Goal: Task Accomplishment & Management: Use online tool/utility

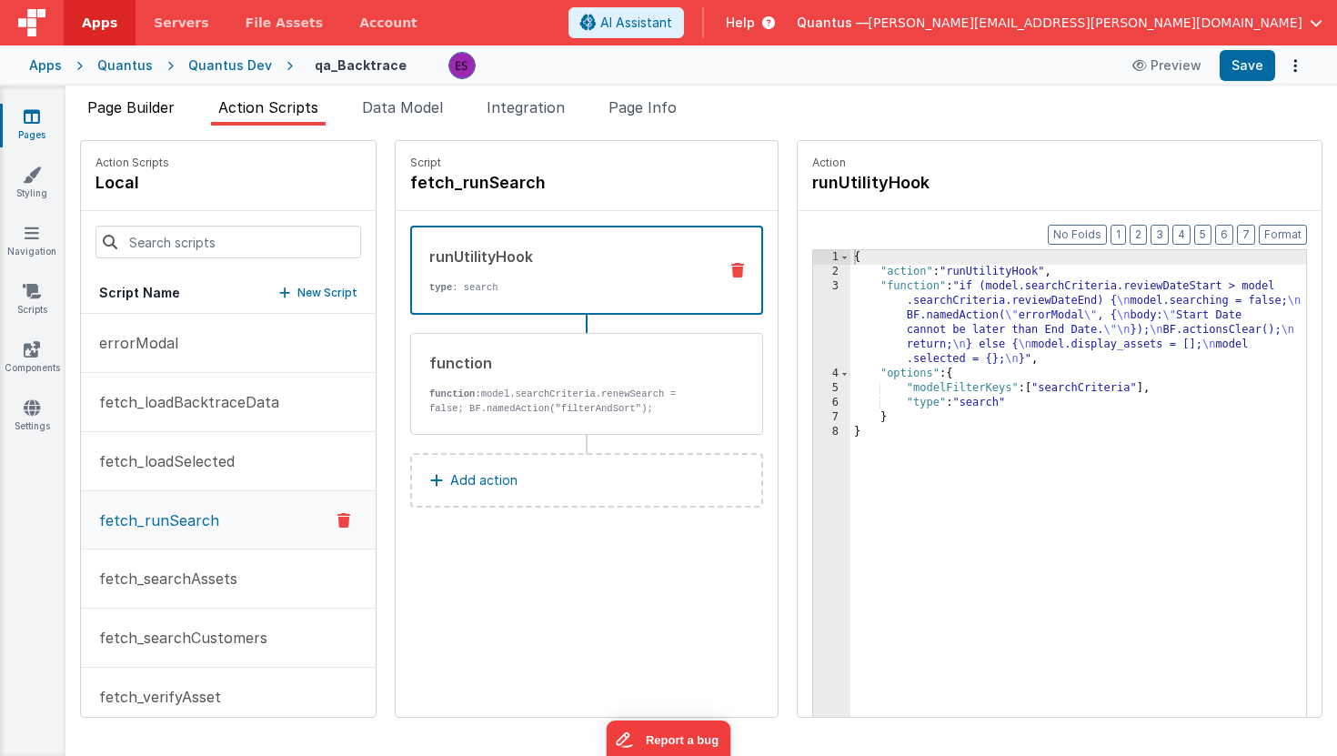
click at [122, 115] on span "Page Builder" at bounding box center [130, 107] width 87 height 18
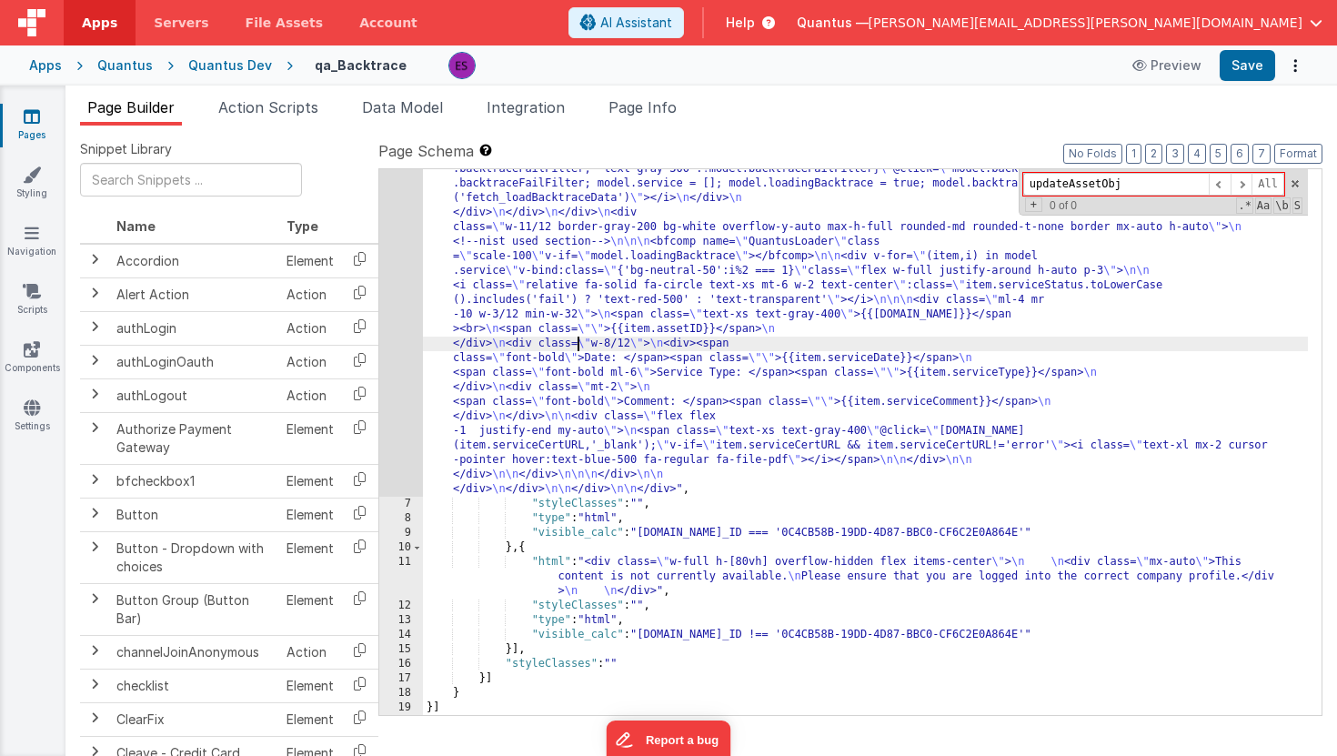
click at [271, 98] on span "Action Scripts" at bounding box center [268, 107] width 100 height 18
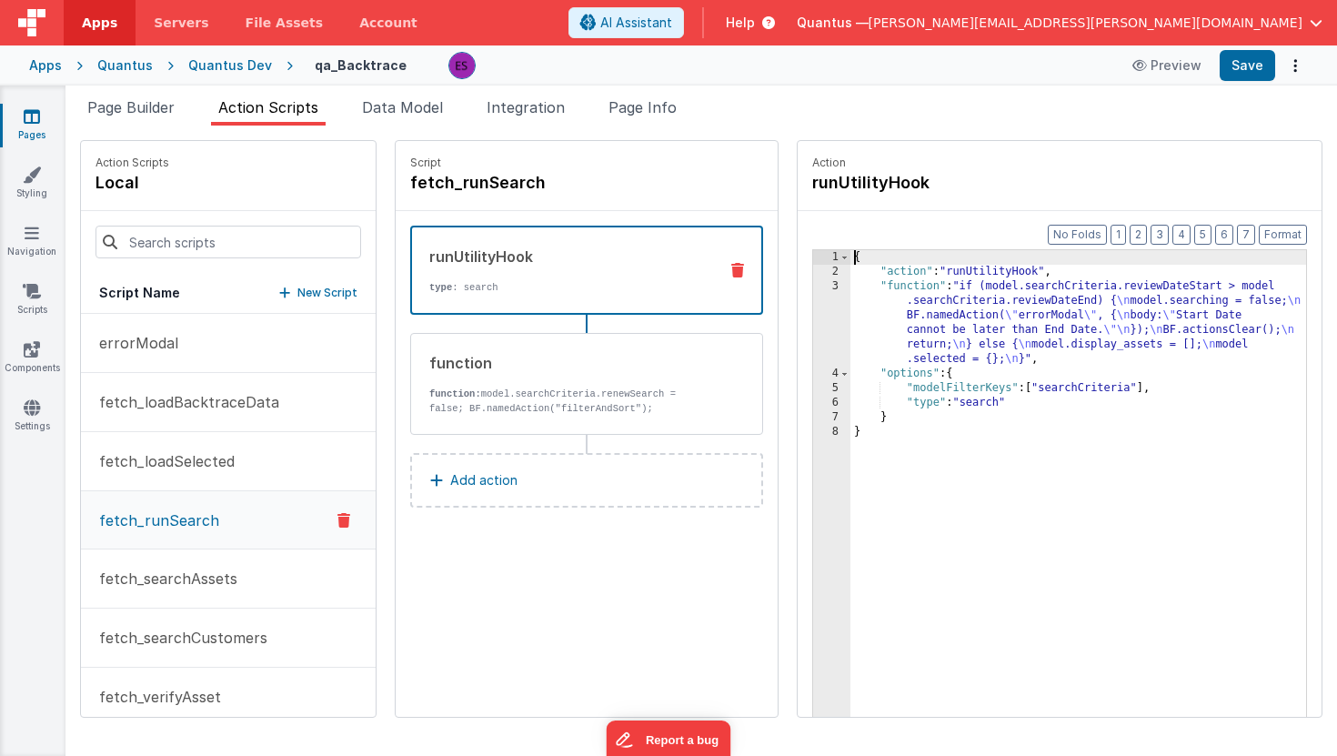
click at [813, 331] on div "3" at bounding box center [831, 322] width 37 height 87
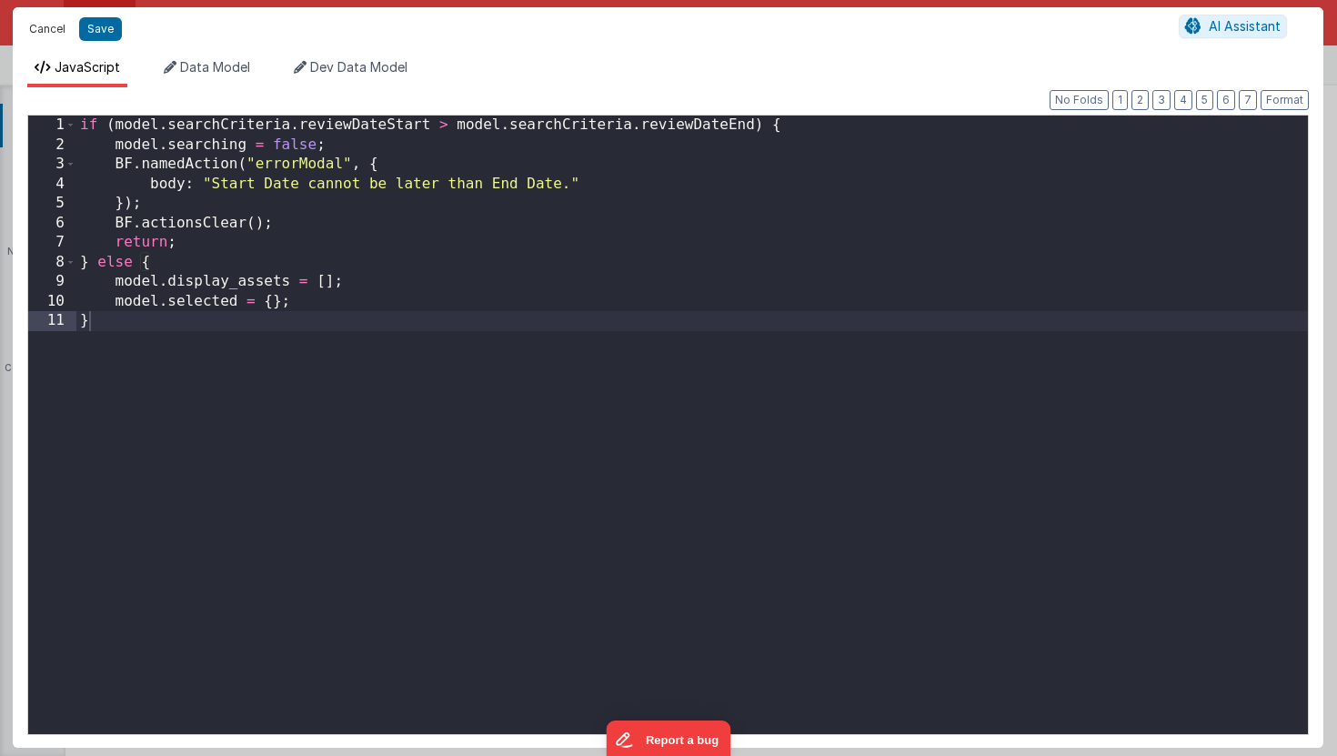
click at [58, 30] on button "Cancel" at bounding box center [47, 28] width 55 height 25
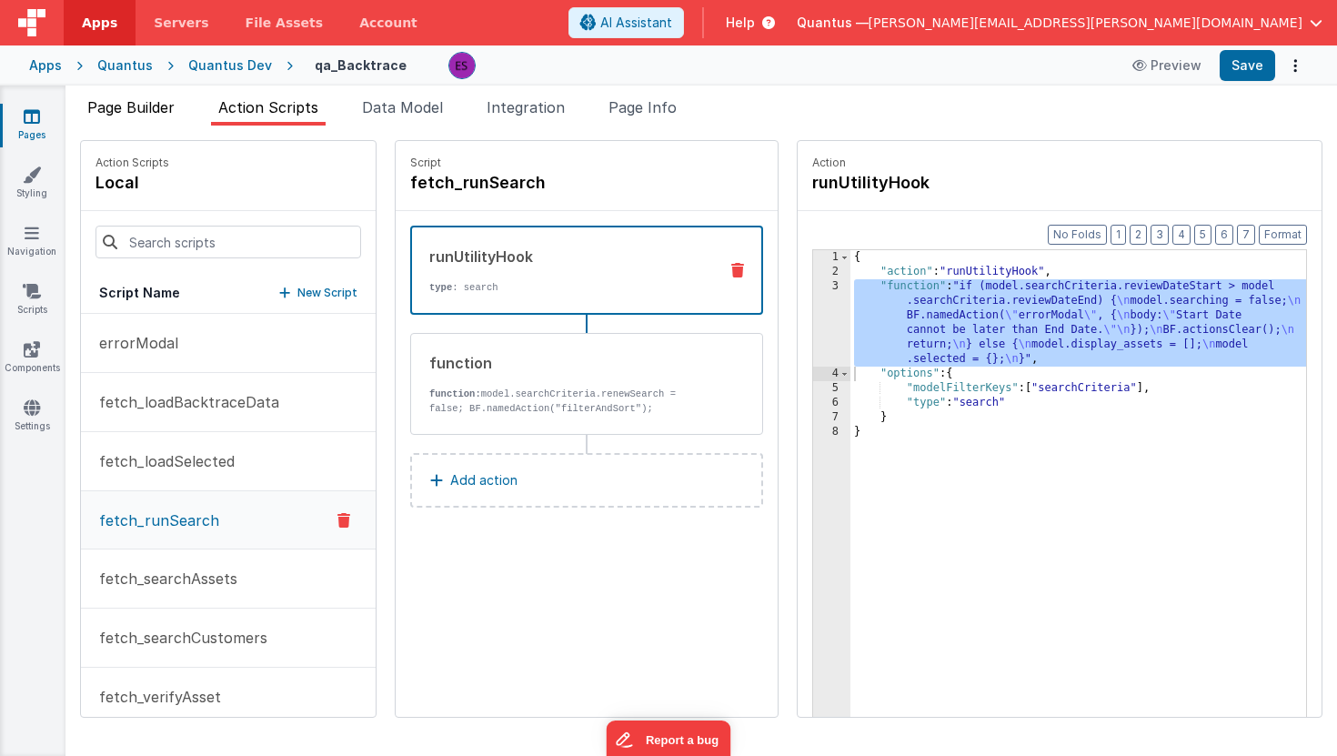
click at [101, 113] on span "Page Builder" at bounding box center [130, 107] width 87 height 18
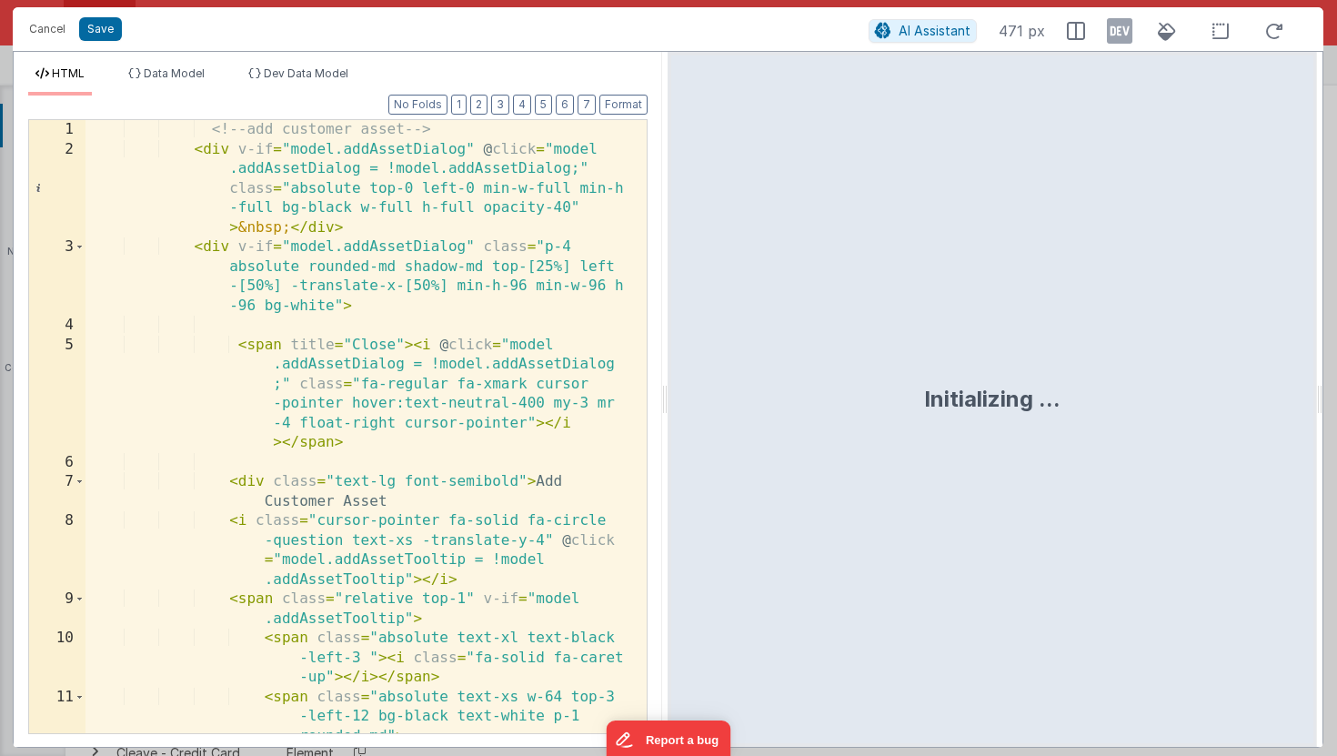
click at [460, 212] on div "<!-- add customer asset --> < div v-if = "model.addAssetDialog" @ click = "mode…" at bounding box center [360, 456] width 548 height 672
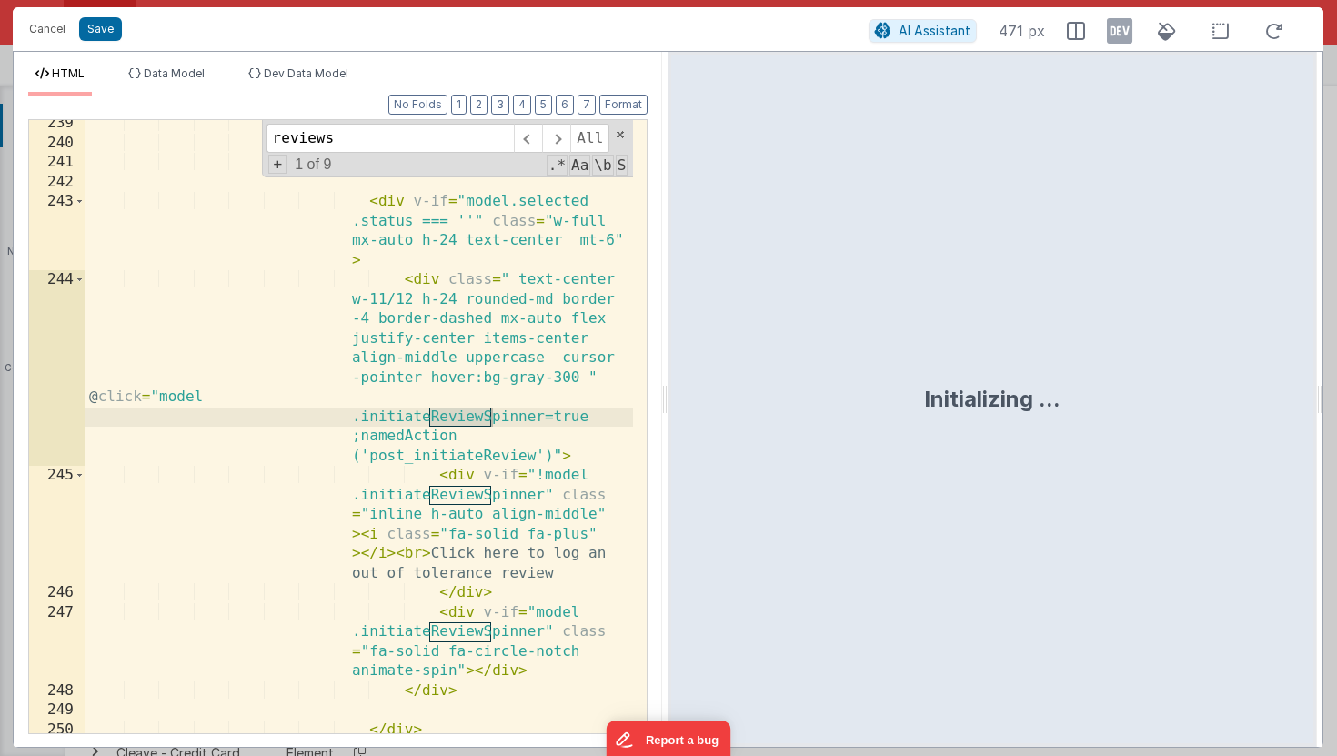
scroll to position [9412, 0]
type input "r"
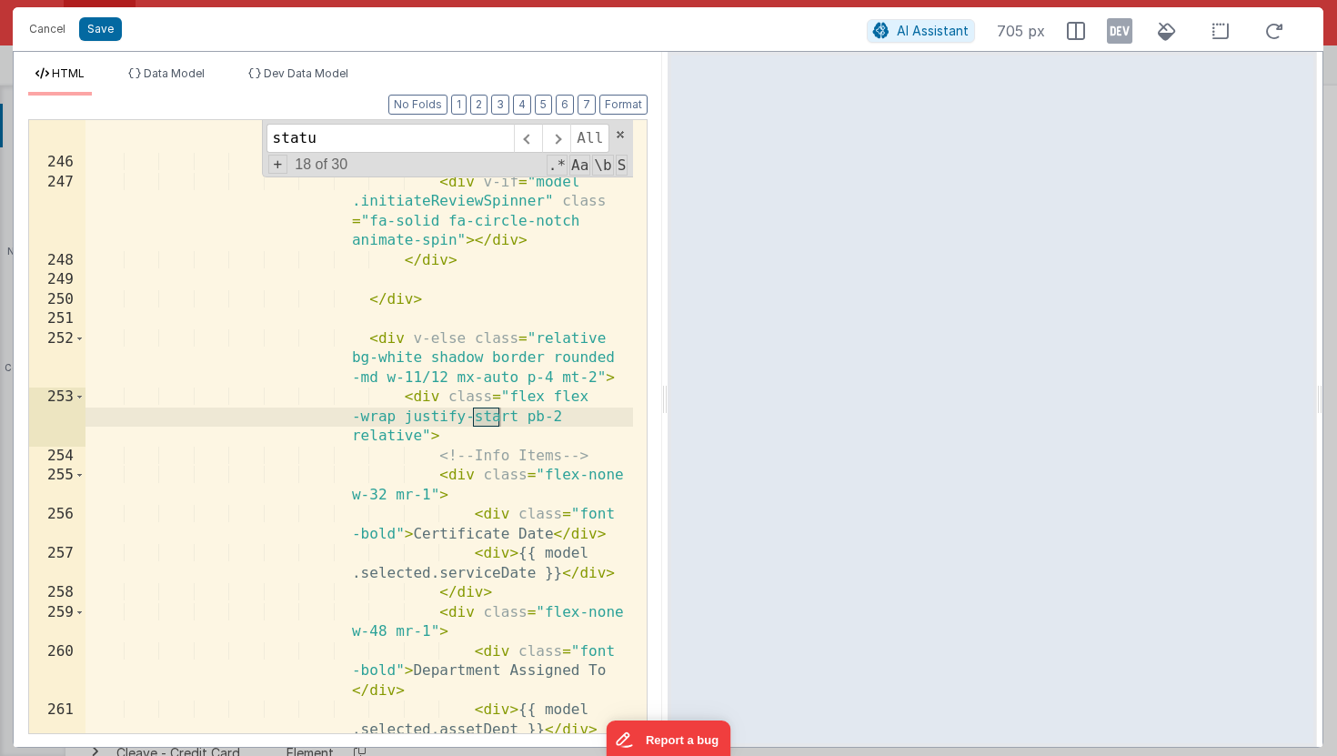
scroll to position [10586, 0]
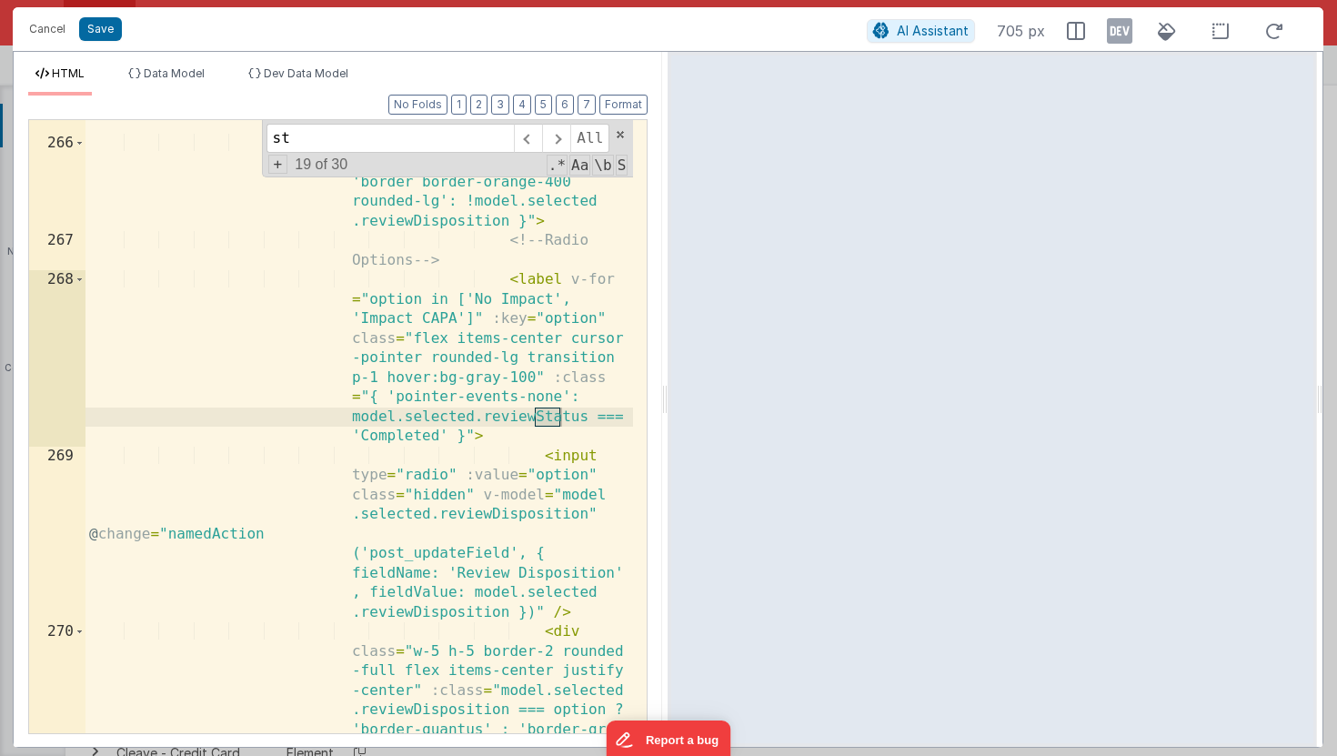
type input "s"
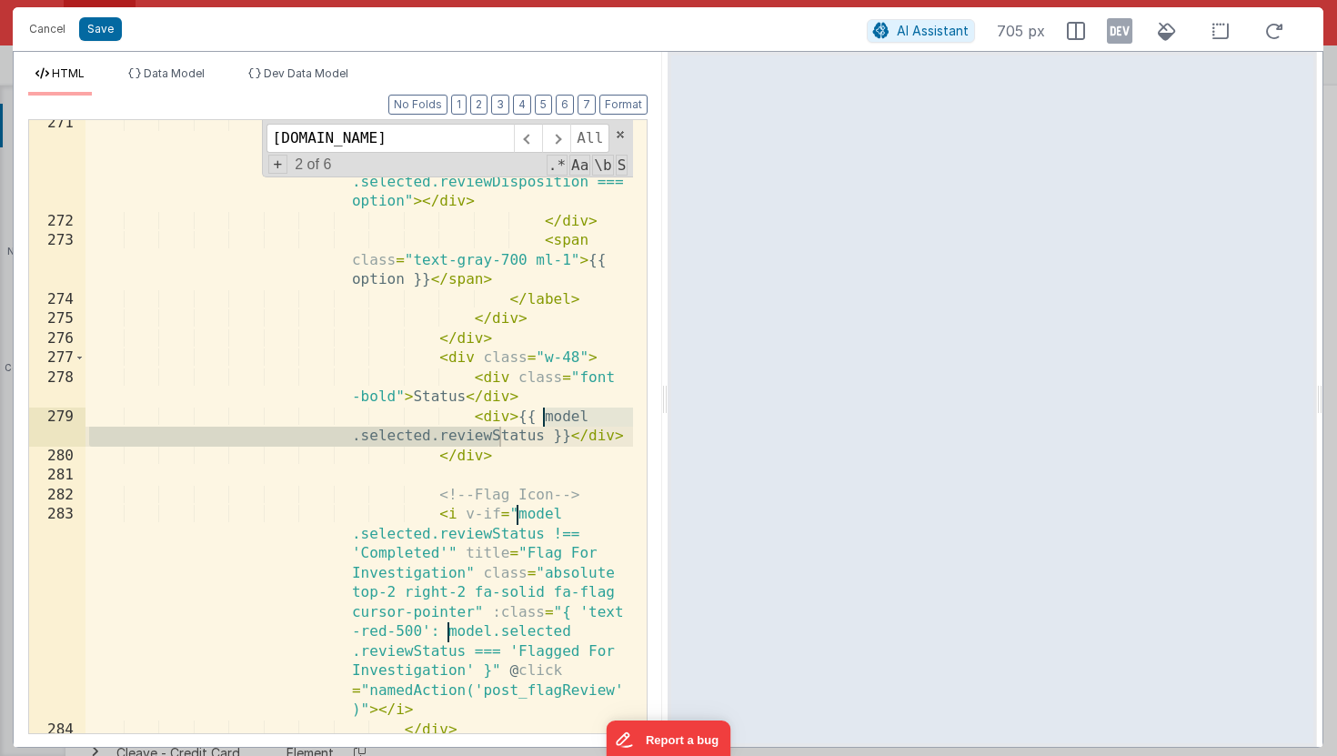
scroll to position [11232, 0]
type input "[DOMAIN_NAME]"
click at [470, 435] on div "< div class = "w-2.5 h-2.5 rounded-full bg-quantus" v-if = "model .selected.rev…" at bounding box center [360, 489] width 548 height 750
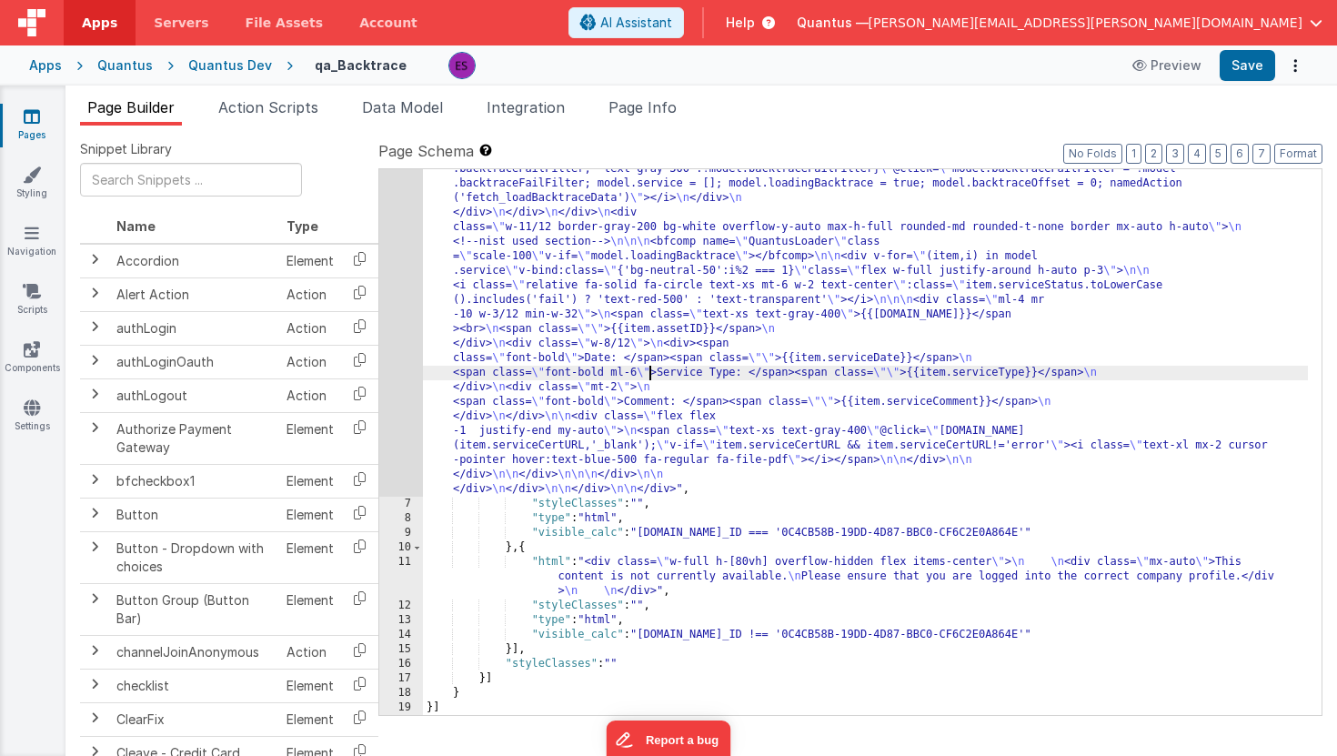
click at [98, 65] on div "Quantus" at bounding box center [124, 65] width 55 height 18
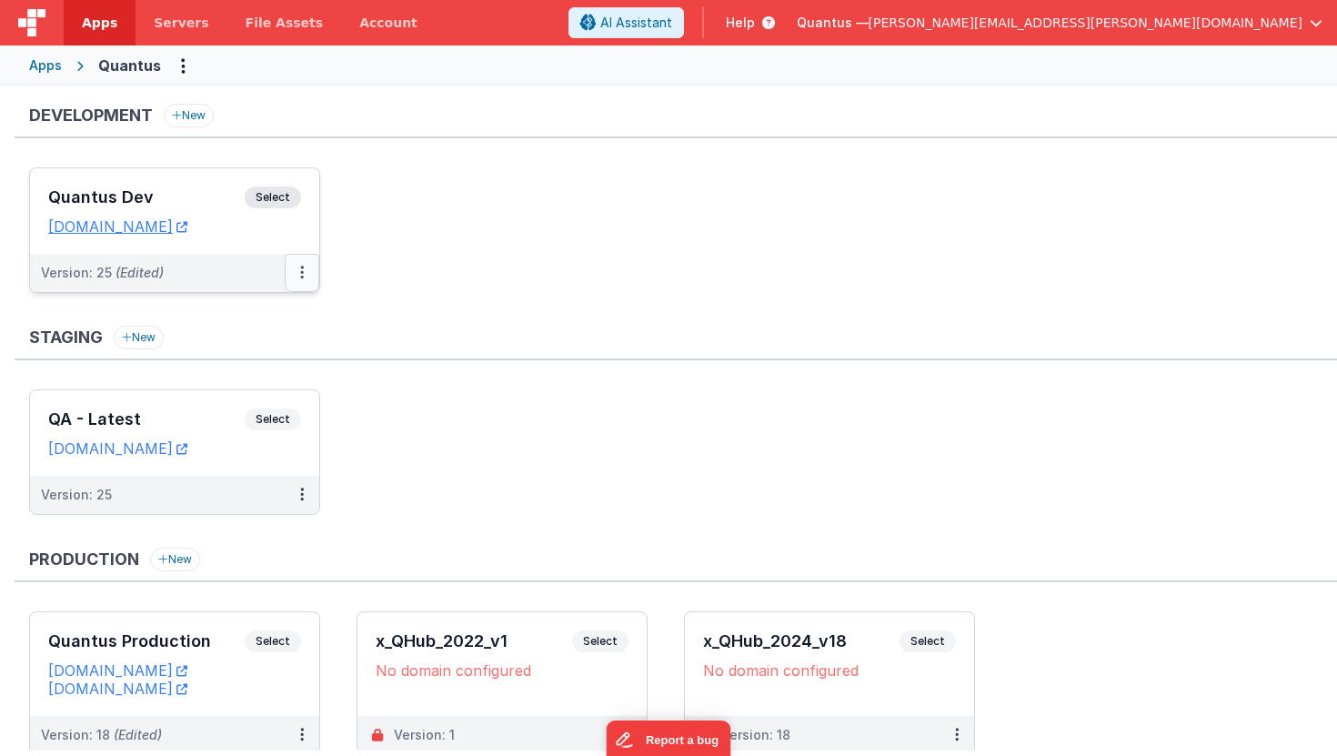
click at [300, 273] on icon at bounding box center [302, 272] width 4 height 1
click at [240, 371] on link "Deploy..." at bounding box center [239, 379] width 160 height 33
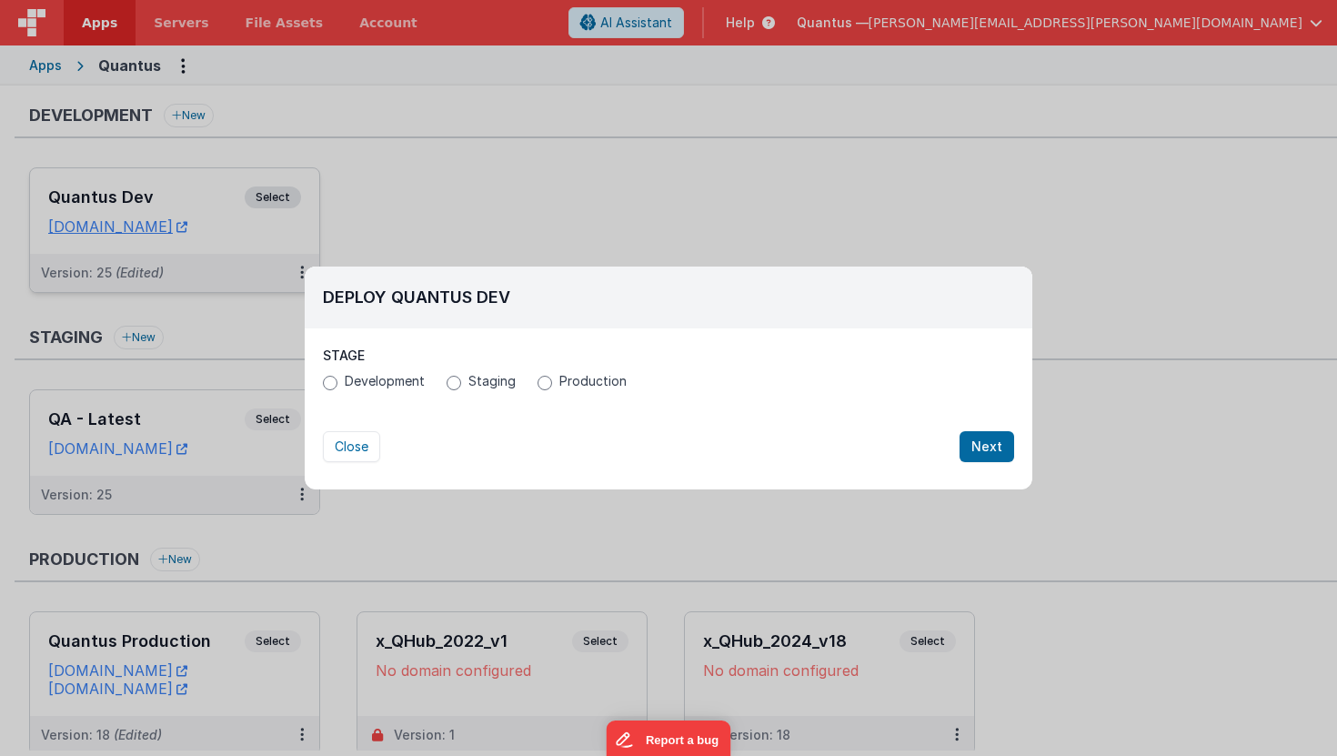
click at [462, 382] on label "Staging" at bounding box center [481, 381] width 69 height 18
click at [461, 382] on input "Staging" at bounding box center [454, 383] width 15 height 15
radio input "true"
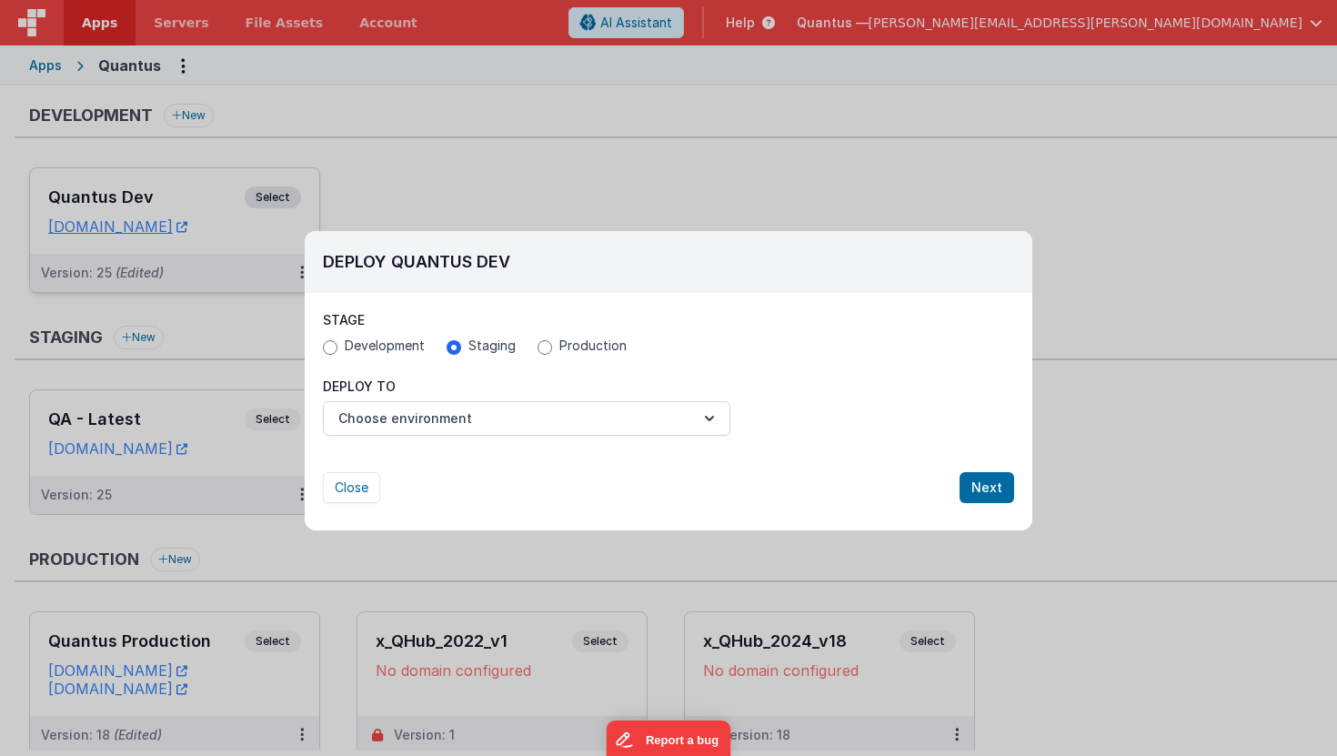
click at [443, 437] on div "Close Next" at bounding box center [668, 469] width 691 height 67
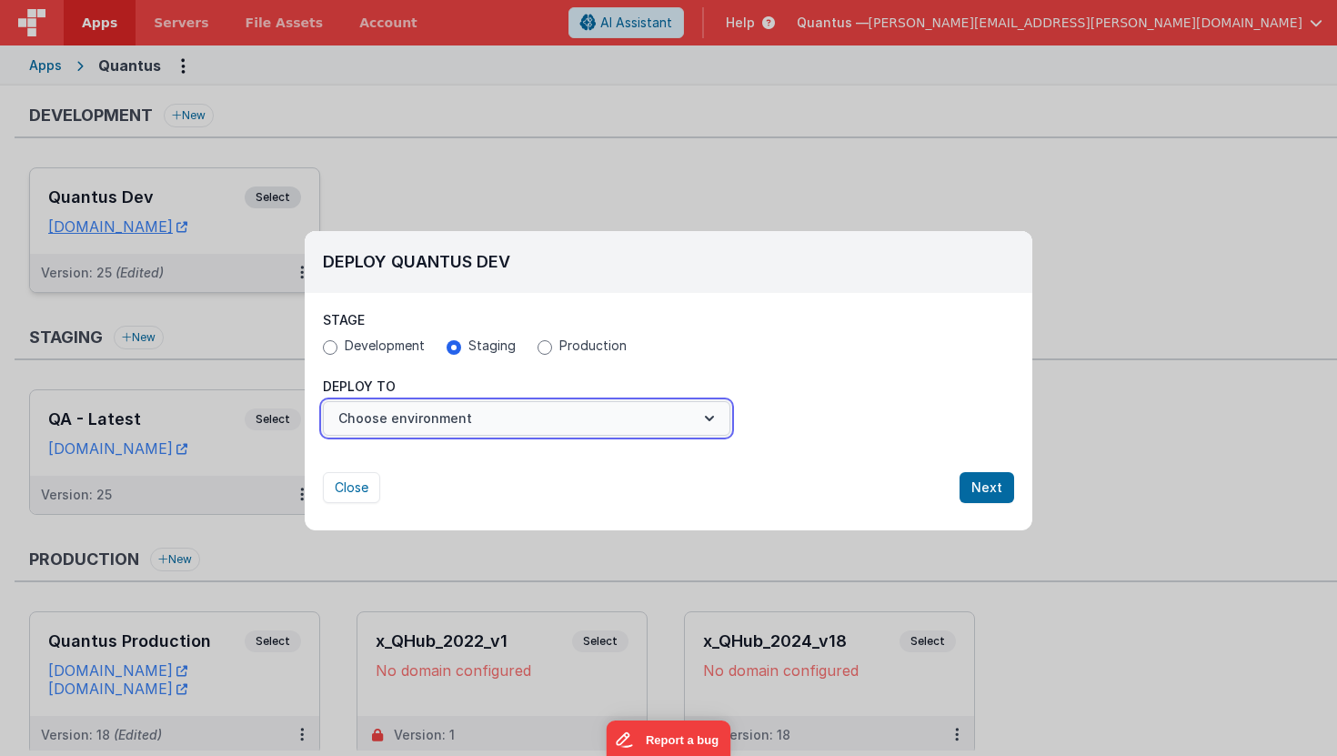
click at [443, 428] on button "Choose environment" at bounding box center [526, 418] width 407 height 35
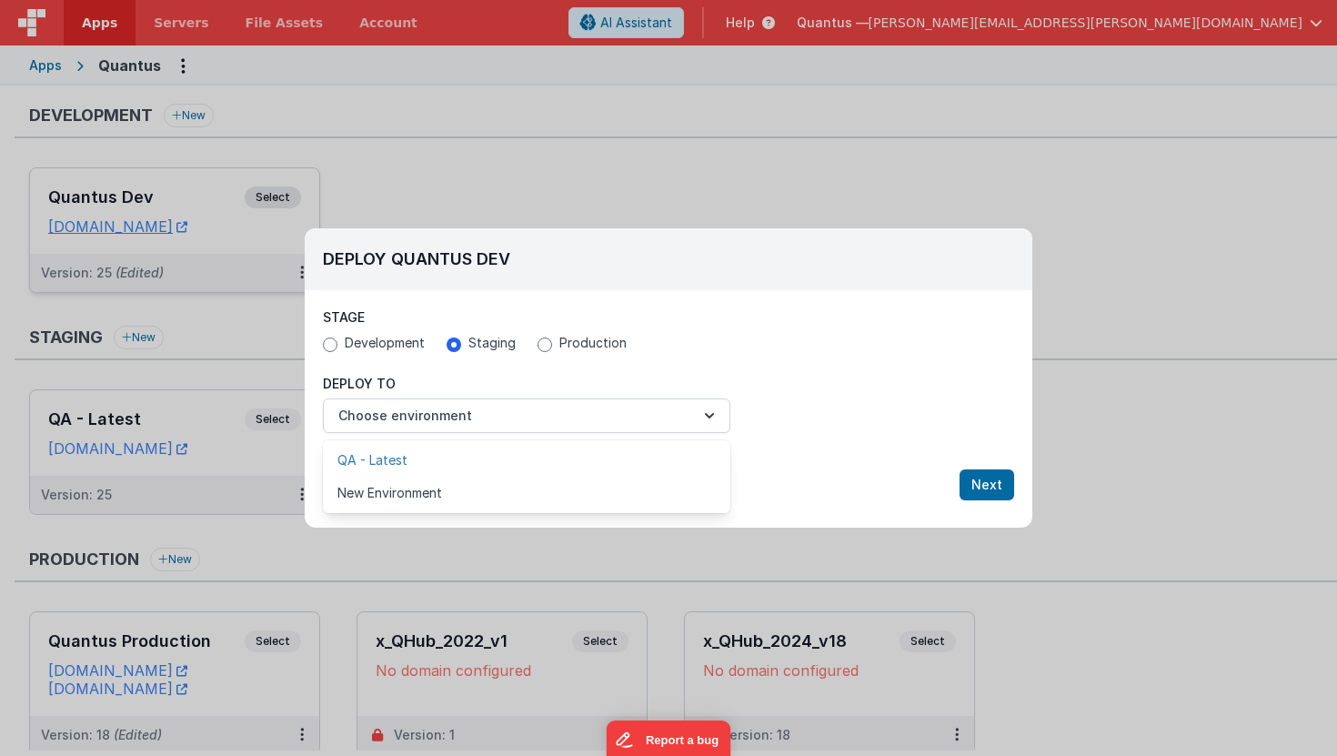
click at [426, 458] on link "QA - Latest" at bounding box center [526, 460] width 407 height 33
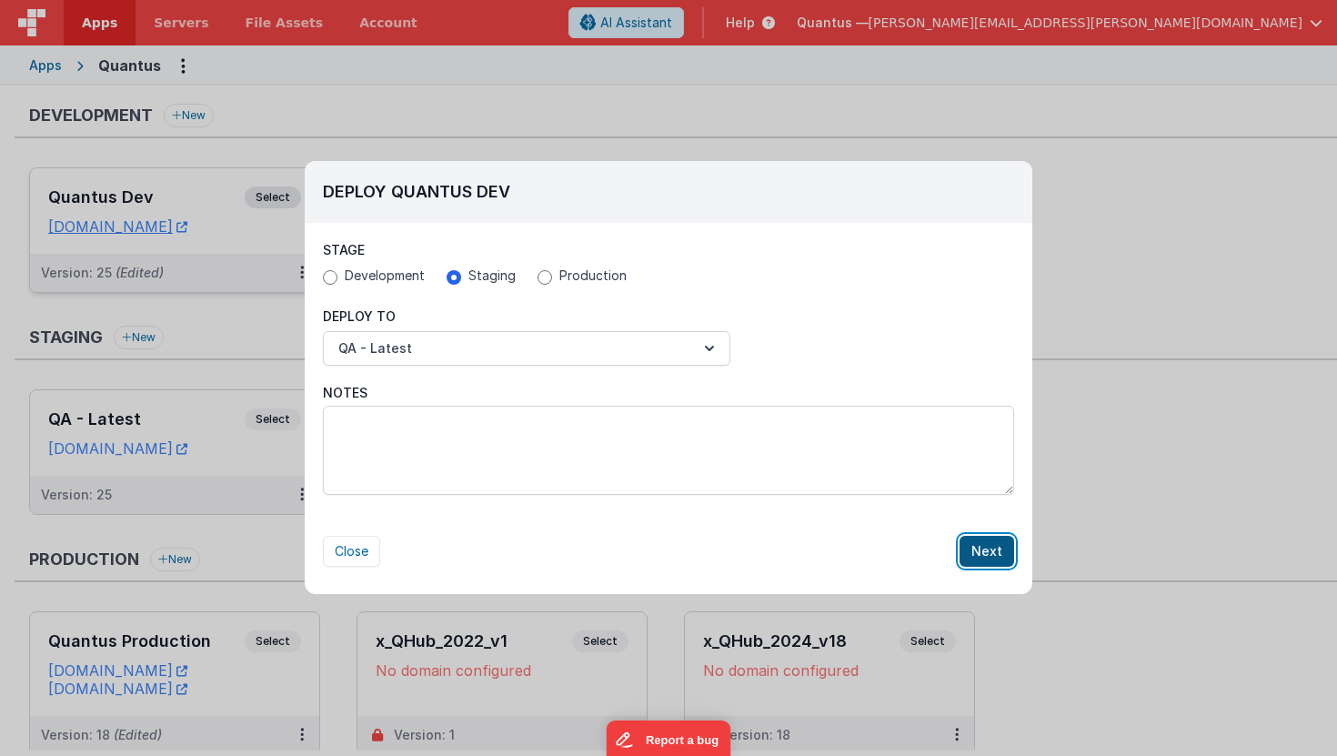
click at [978, 545] on button "Next" at bounding box center [987, 551] width 55 height 31
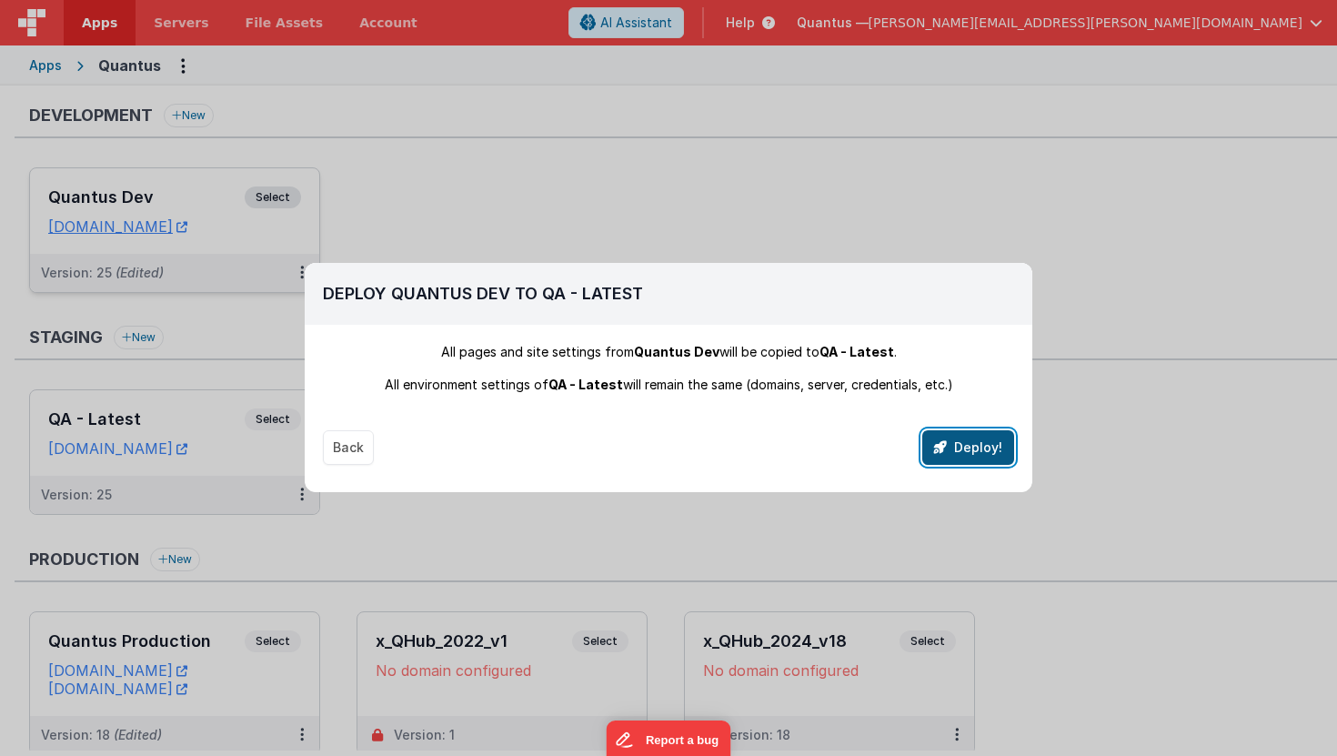
click at [942, 458] on button "Deploy!" at bounding box center [968, 447] width 92 height 35
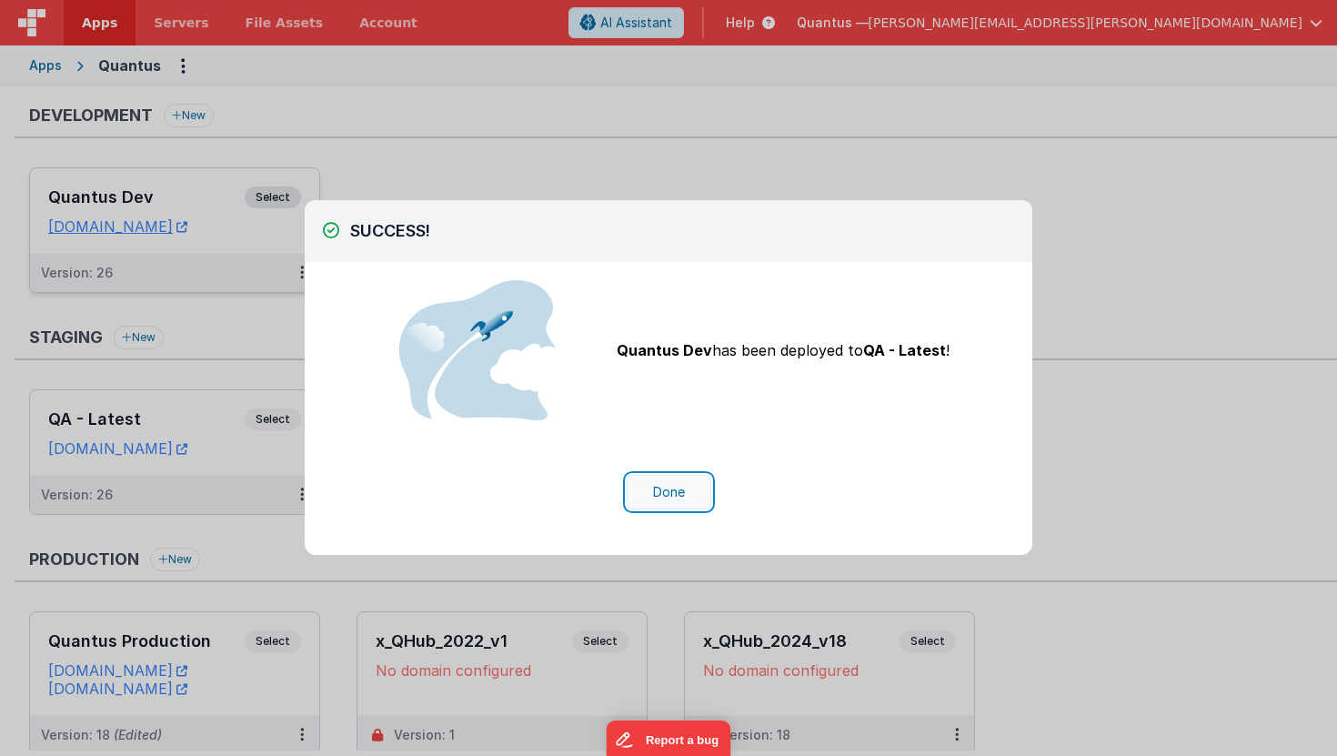
click at [655, 507] on button "Done" at bounding box center [669, 492] width 85 height 35
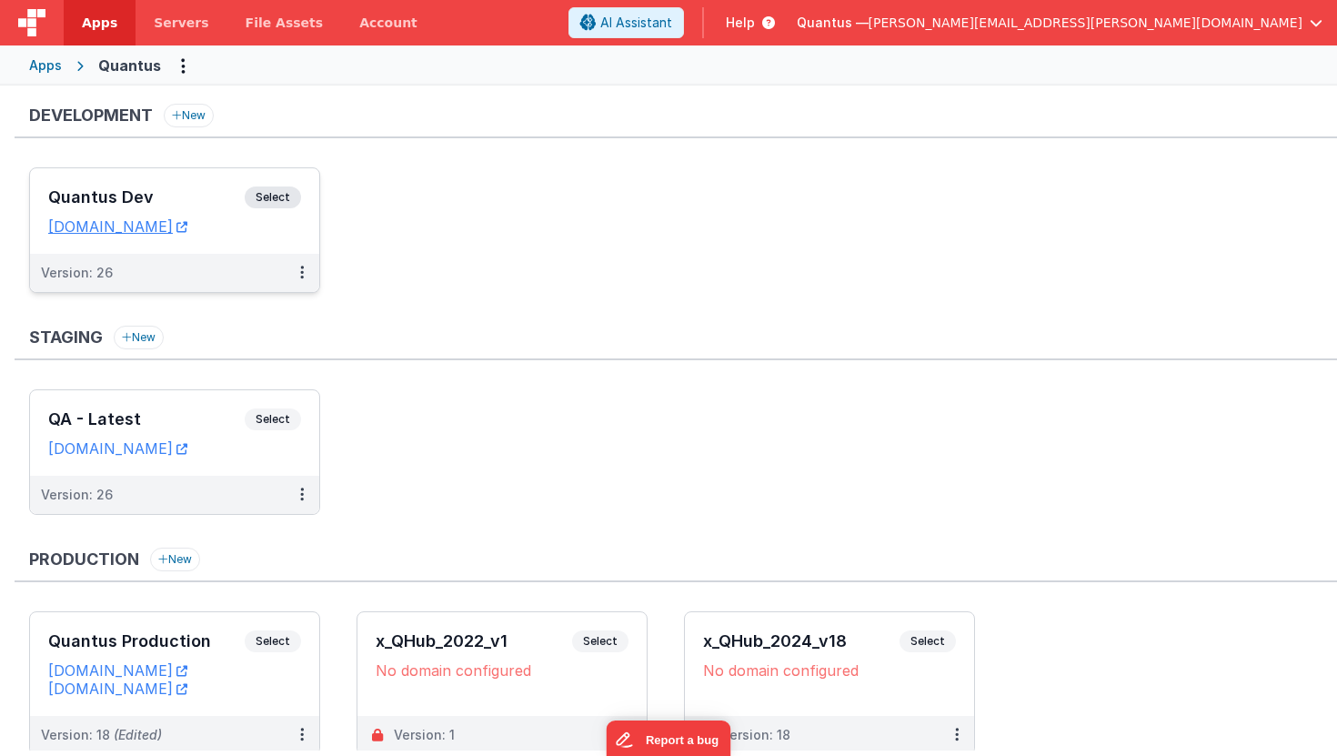
click at [812, 256] on ul "Quantus Dev Select URLs [DOMAIN_NAME] Version: 26" at bounding box center [683, 239] width 1308 height 144
